Goal: Register for event/course

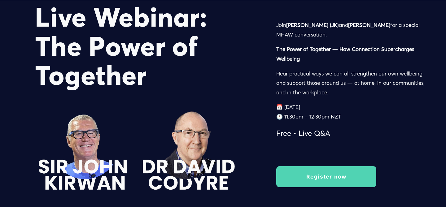
scroll to position [903, 0]
